Goal: Information Seeking & Learning: Find specific fact

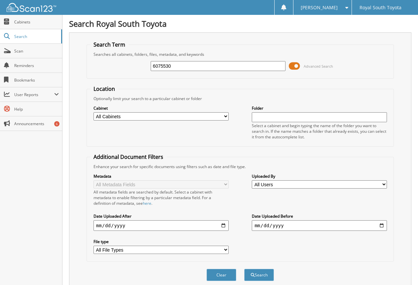
type input "6075530"
click at [244, 269] on button "Search" at bounding box center [259, 275] width 30 height 12
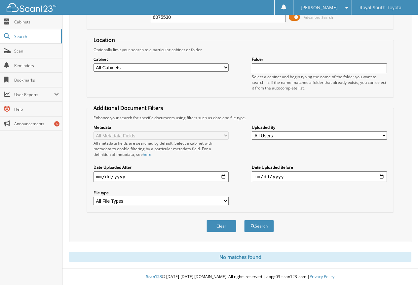
click at [166, 14] on div "[PERSON_NAME] Settings Logout Royal South Toyota" at bounding box center [209, 7] width 418 height 15
click at [167, 15] on input "6075530" at bounding box center [218, 17] width 135 height 10
paste input "611"
type input "6075611"
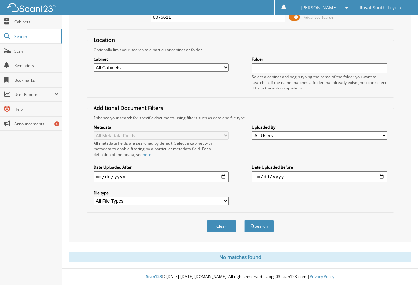
click at [244, 220] on button "Search" at bounding box center [259, 226] width 30 height 12
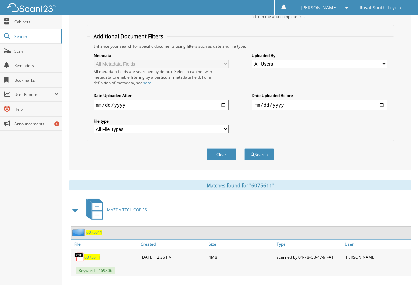
scroll to position [132, 0]
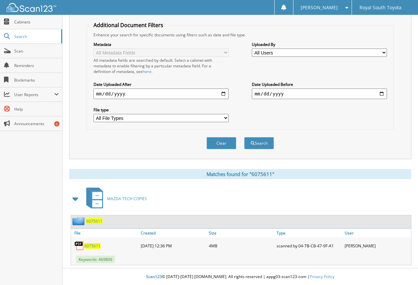
click at [90, 242] on div "6075611" at bounding box center [105, 245] width 68 height 13
click at [94, 247] on span "6075611" at bounding box center [92, 246] width 16 height 6
